Goal: Transaction & Acquisition: Purchase product/service

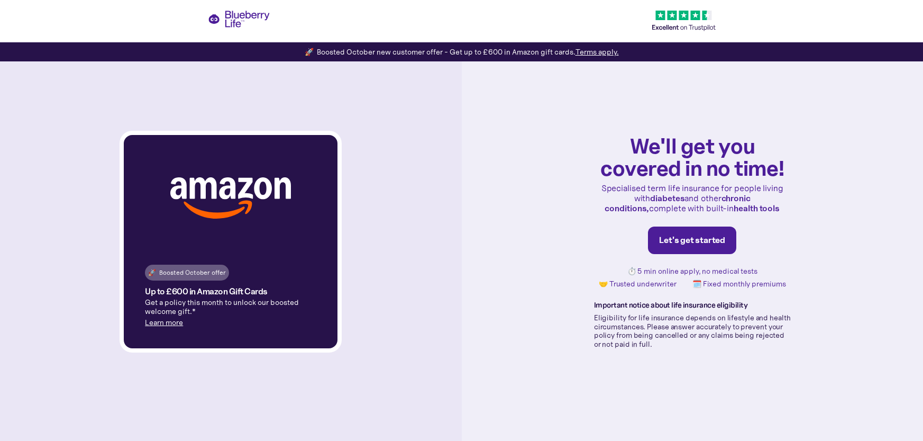
click at [679, 237] on div "Let's get started" at bounding box center [692, 240] width 66 height 11
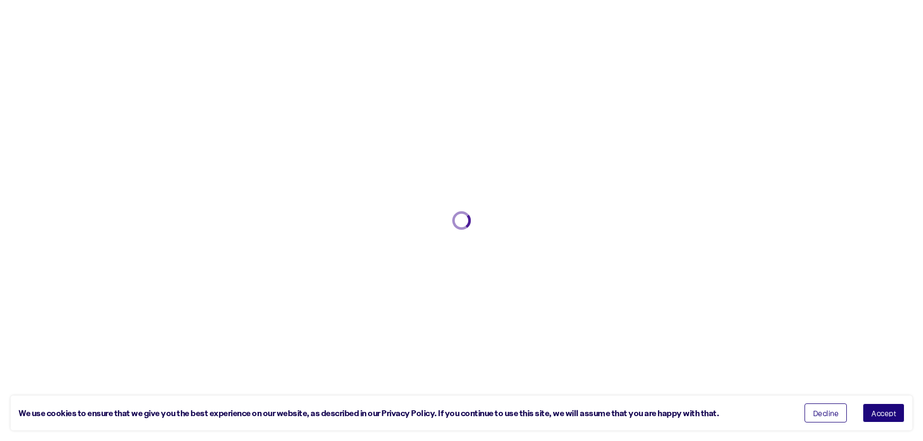
click at [870, 413] on button "Accept" at bounding box center [884, 412] width 42 height 19
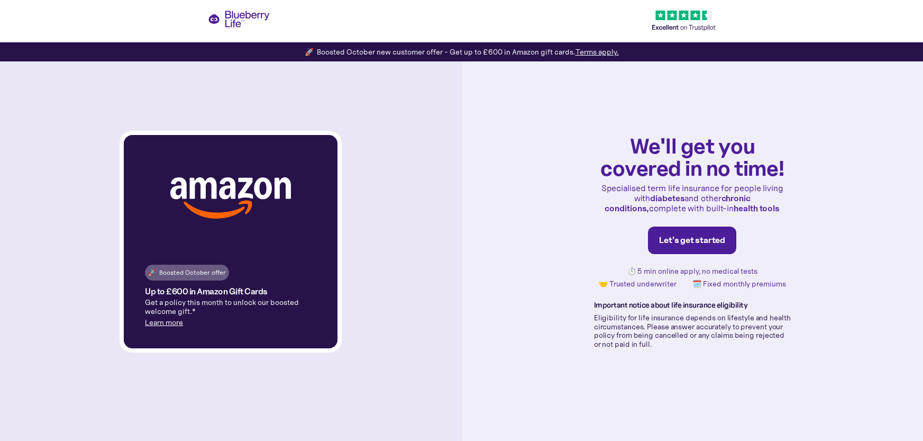
click at [241, 14] on div "🚀 Boosted October offer Up to £600 in Amazon Gift Cards Get a policy this month…" at bounding box center [461, 220] width 923 height 441
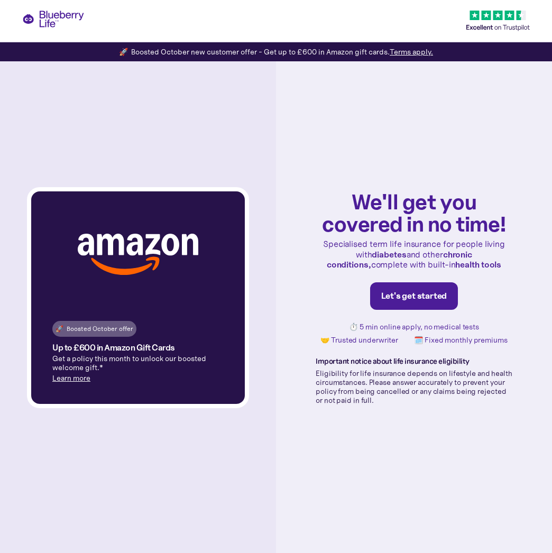
click at [413, 292] on div "Let's get started" at bounding box center [414, 296] width 66 height 11
click at [418, 294] on div "Let's get started" at bounding box center [414, 296] width 66 height 11
